Goal: Task Accomplishment & Management: Use online tool/utility

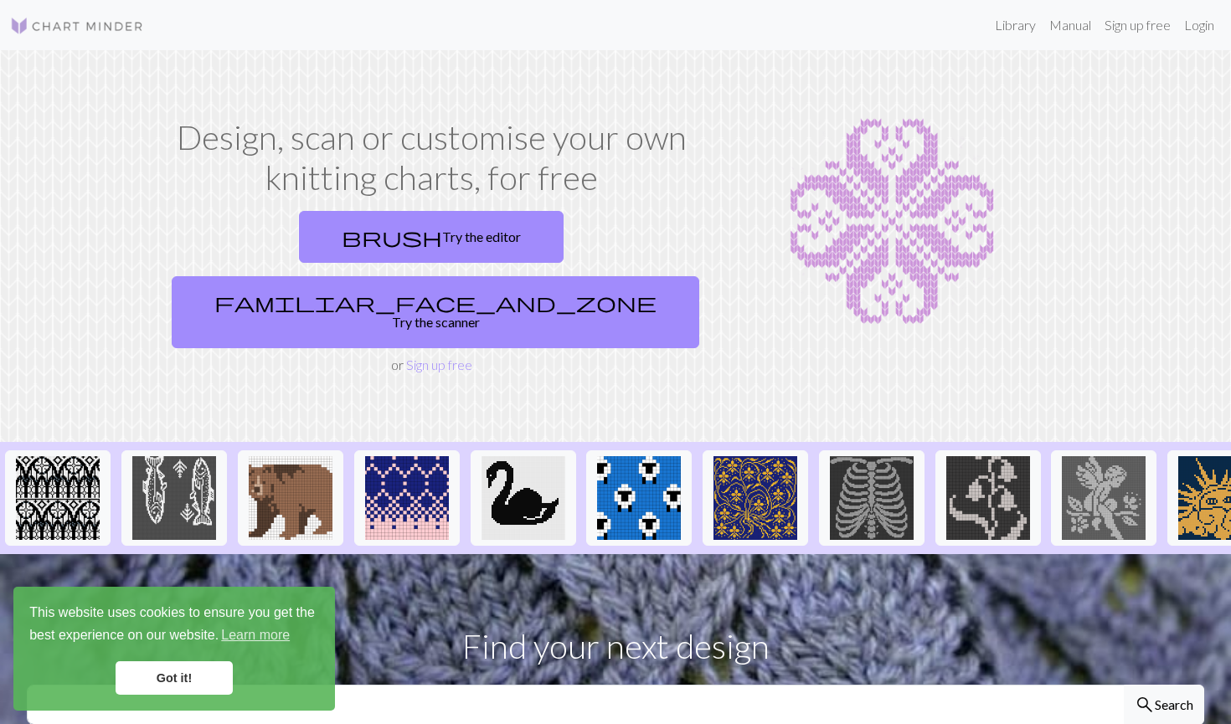
click at [1224, 29] on div "Library Manual Sign up free Login" at bounding box center [615, 24] width 1231 height 33
click at [1192, 25] on link "Login" at bounding box center [1199, 24] width 44 height 33
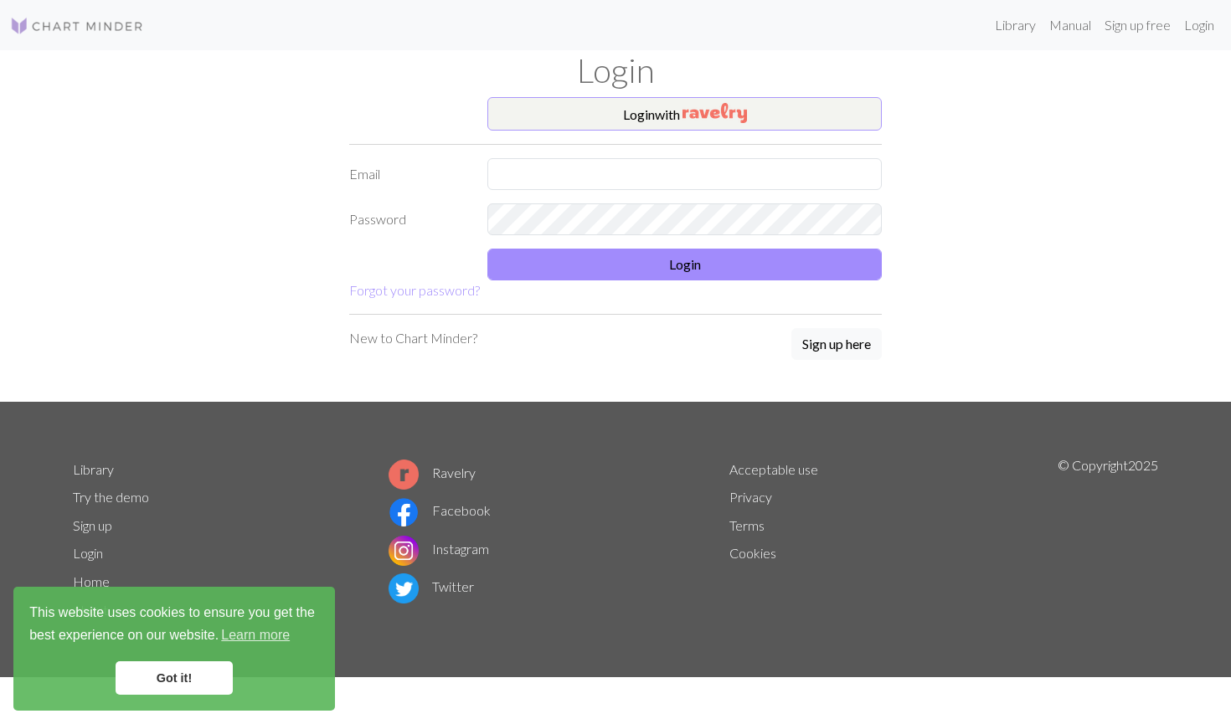
click at [801, 108] on button "Login with" at bounding box center [684, 113] width 394 height 33
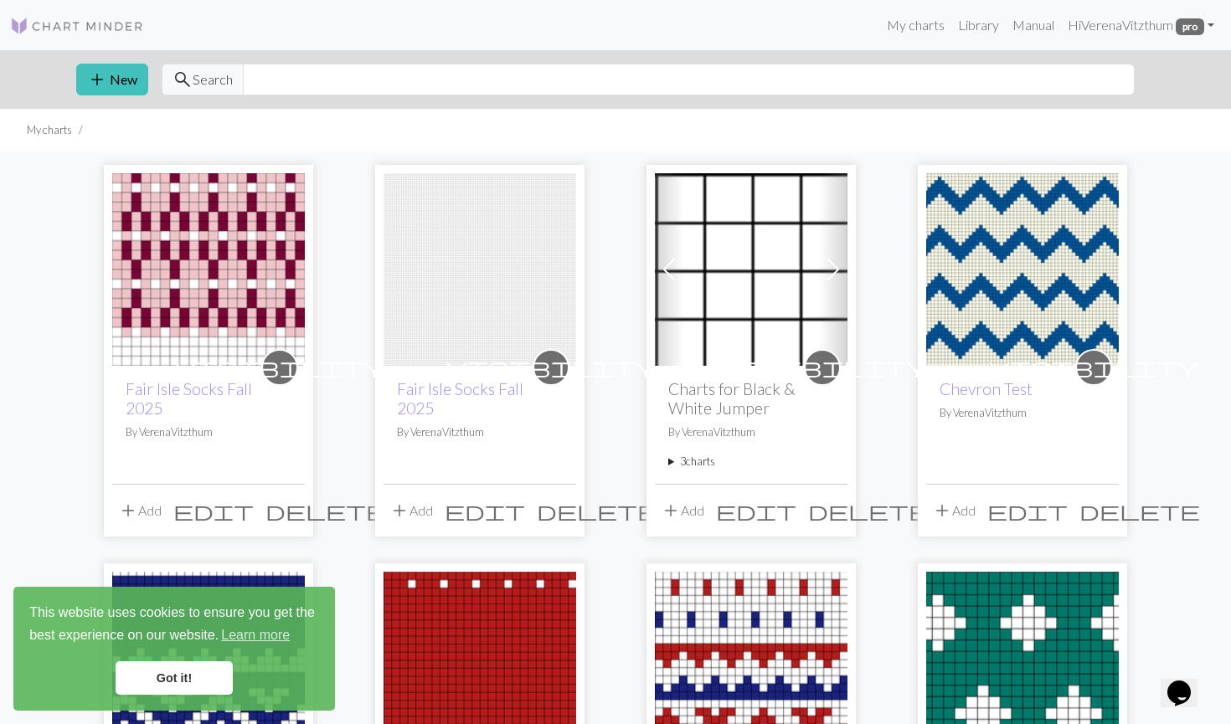
click at [249, 244] on img at bounding box center [208, 269] width 193 height 193
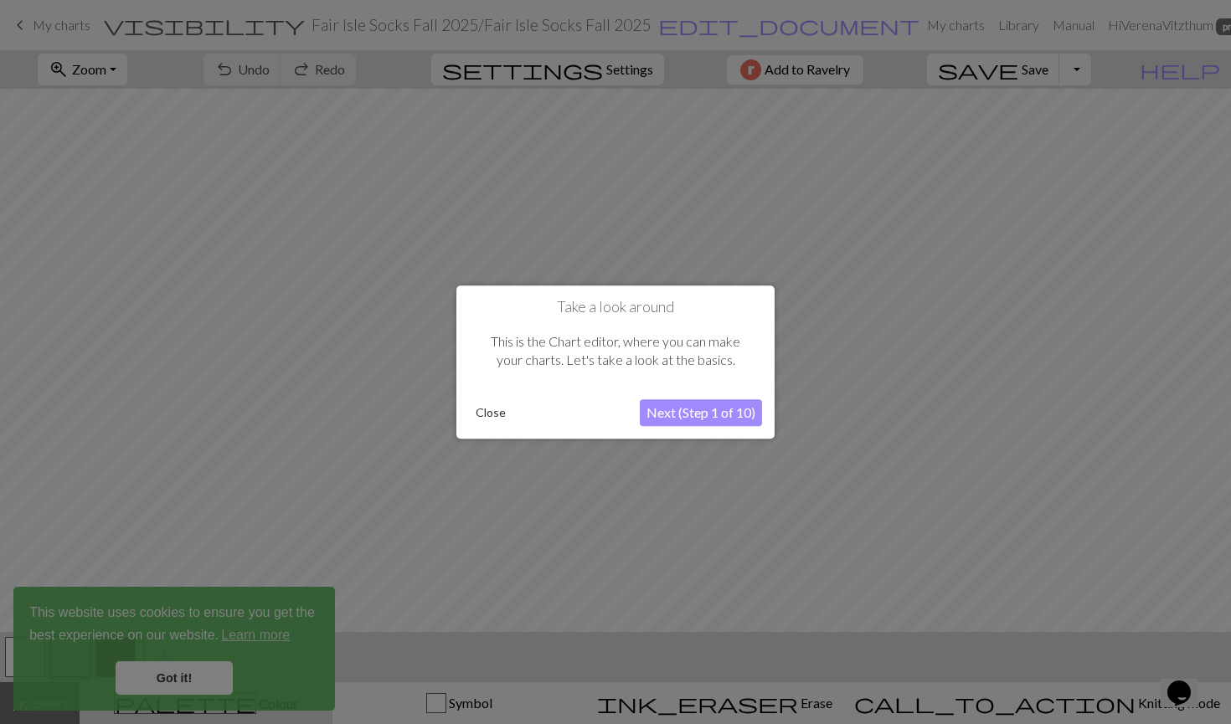
click at [221, 669] on div at bounding box center [615, 362] width 1231 height 724
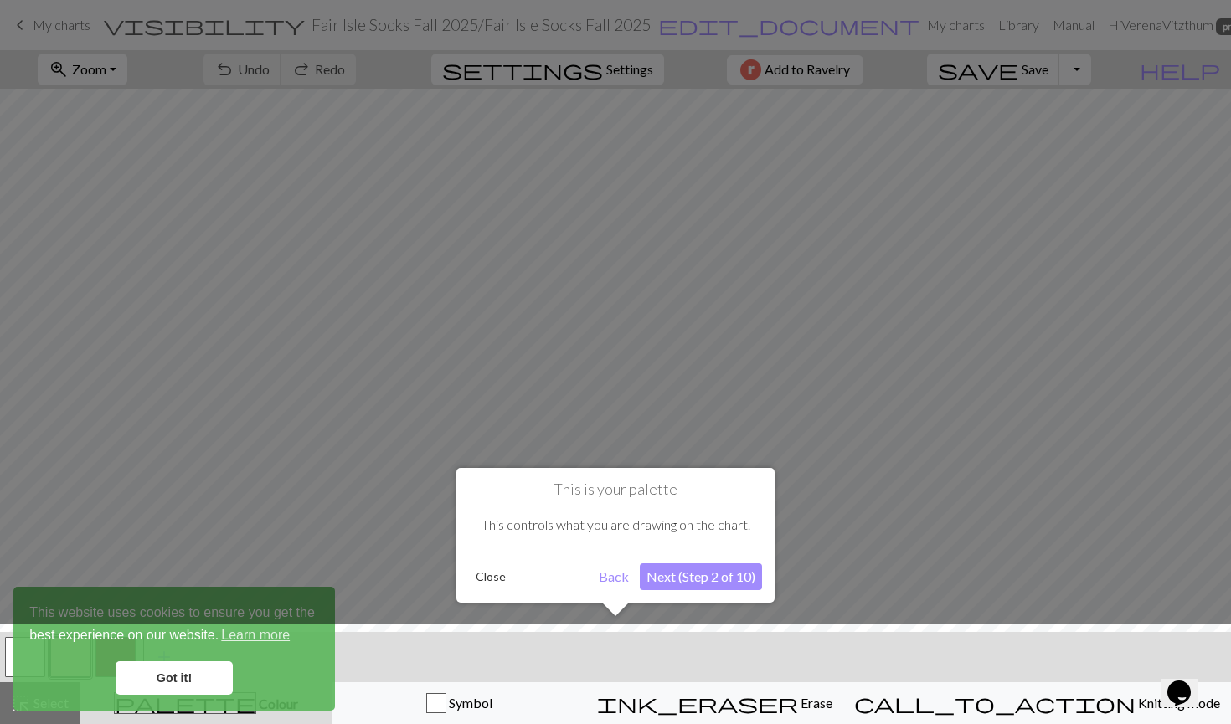
click at [487, 575] on button "Close" at bounding box center [491, 576] width 44 height 25
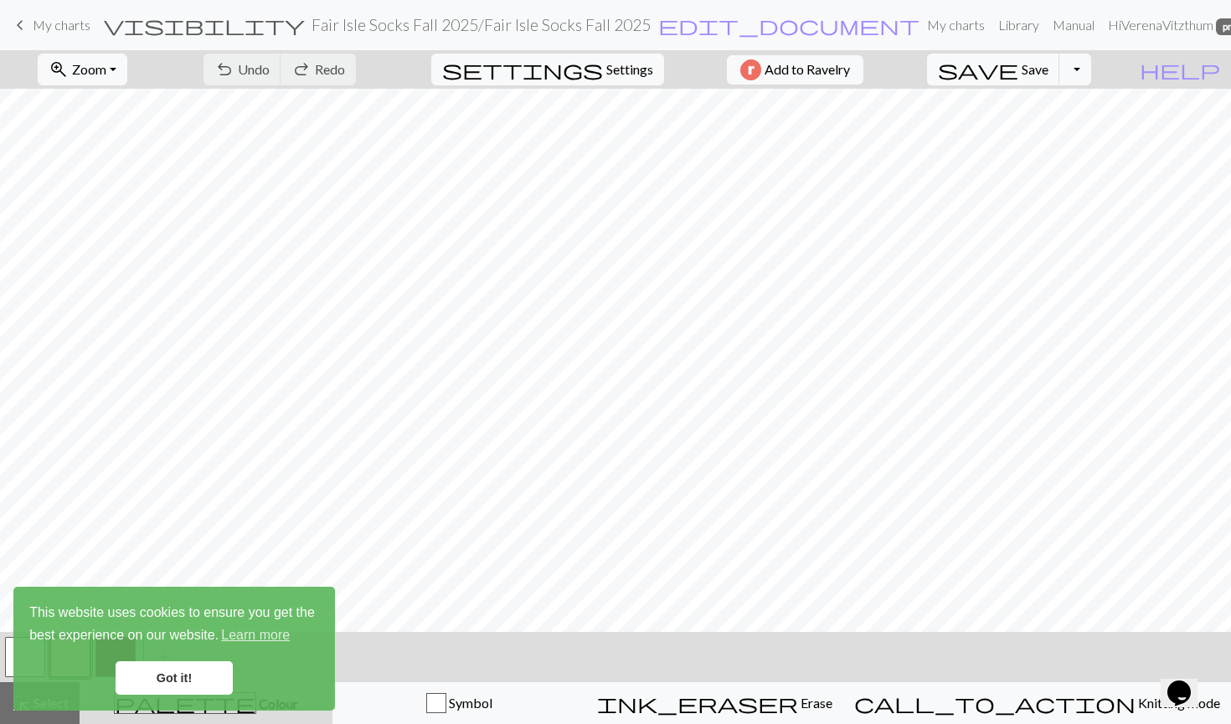
click at [180, 676] on link "Got it!" at bounding box center [174, 678] width 117 height 33
